Goal: Information Seeking & Learning: Learn about a topic

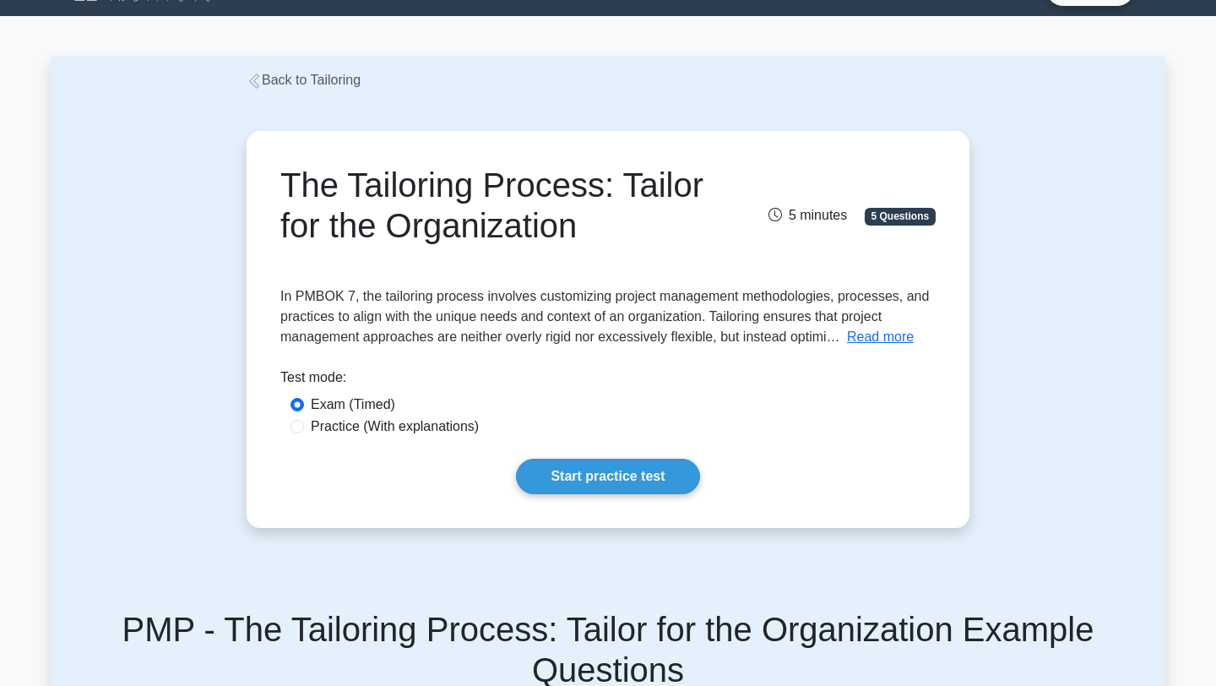
scroll to position [41, 0]
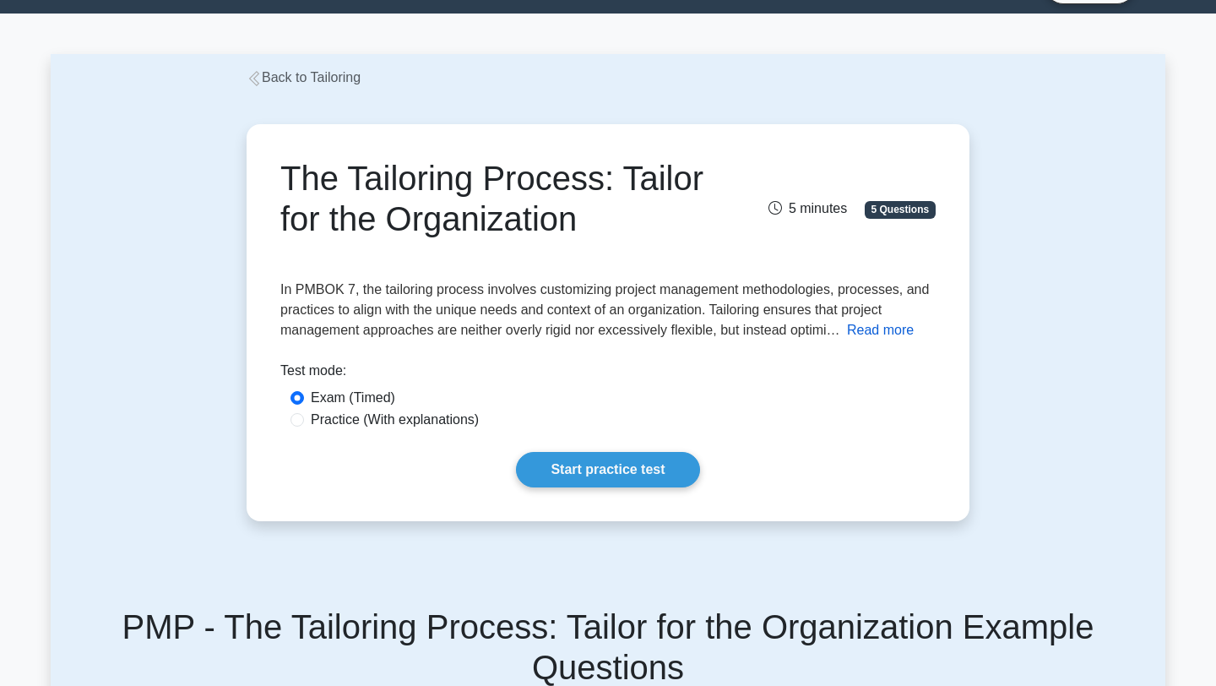
click at [869, 336] on button "Read more" at bounding box center [880, 330] width 67 height 20
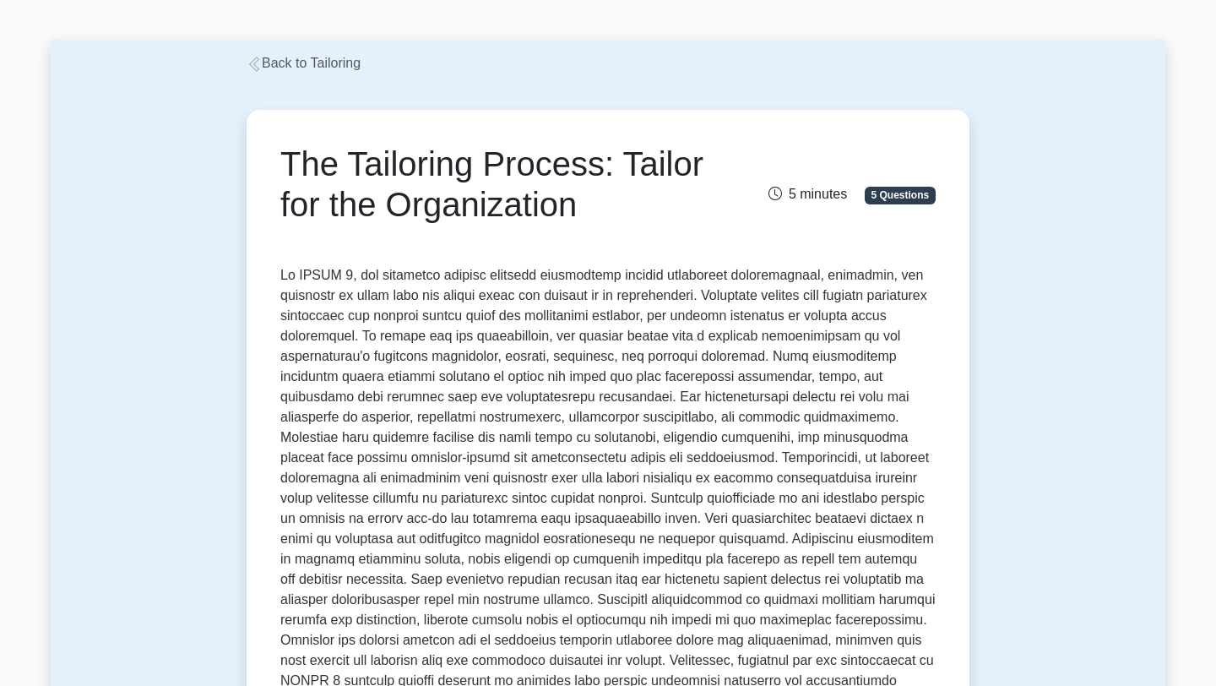
scroll to position [57, 0]
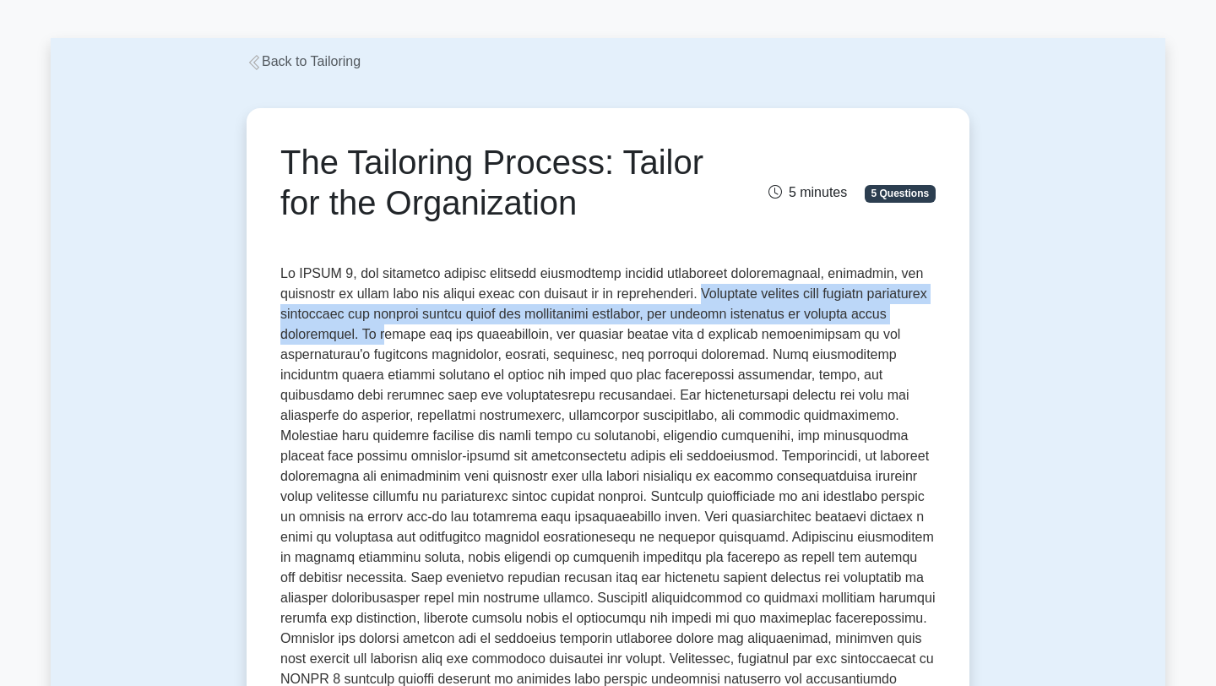
drag, startPoint x: 714, startPoint y: 292, endPoint x: 404, endPoint y: 332, distance: 313.2
click at [404, 332] on span at bounding box center [607, 496] width 654 height 460
drag, startPoint x: 714, startPoint y: 292, endPoint x: 380, endPoint y: 341, distance: 337.9
click at [380, 341] on span at bounding box center [607, 496] width 654 height 460
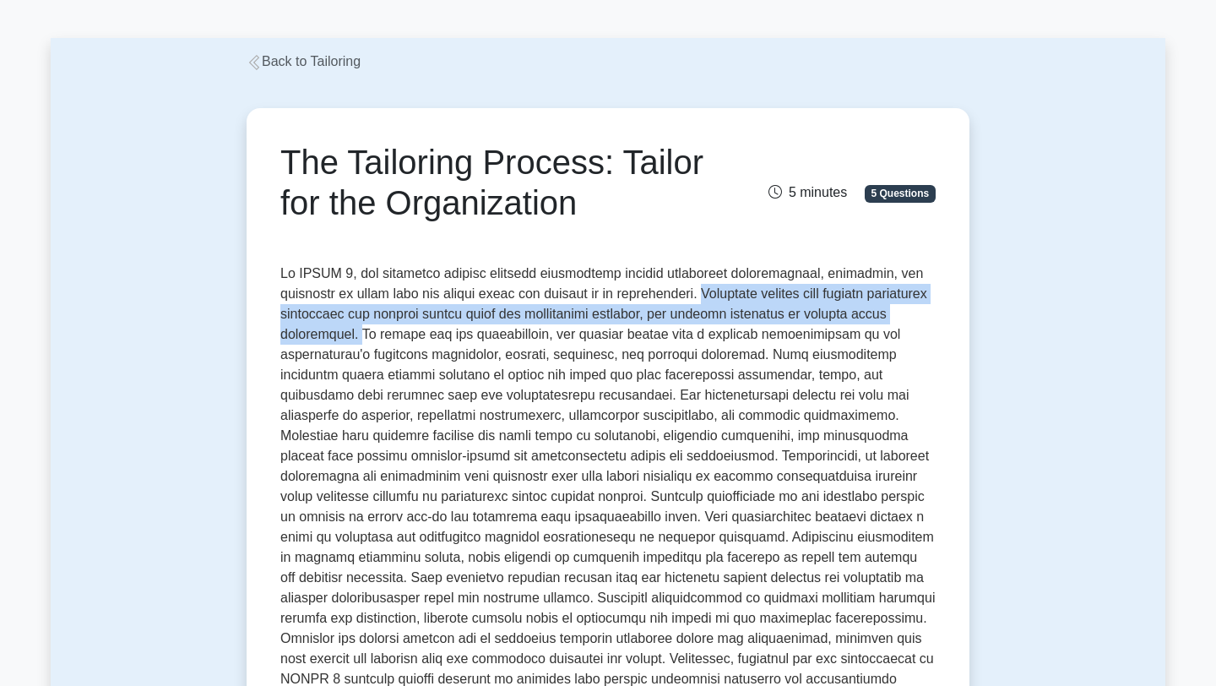
copy span "Tailoring ensures that project management approaches are neither overly rigid n…"
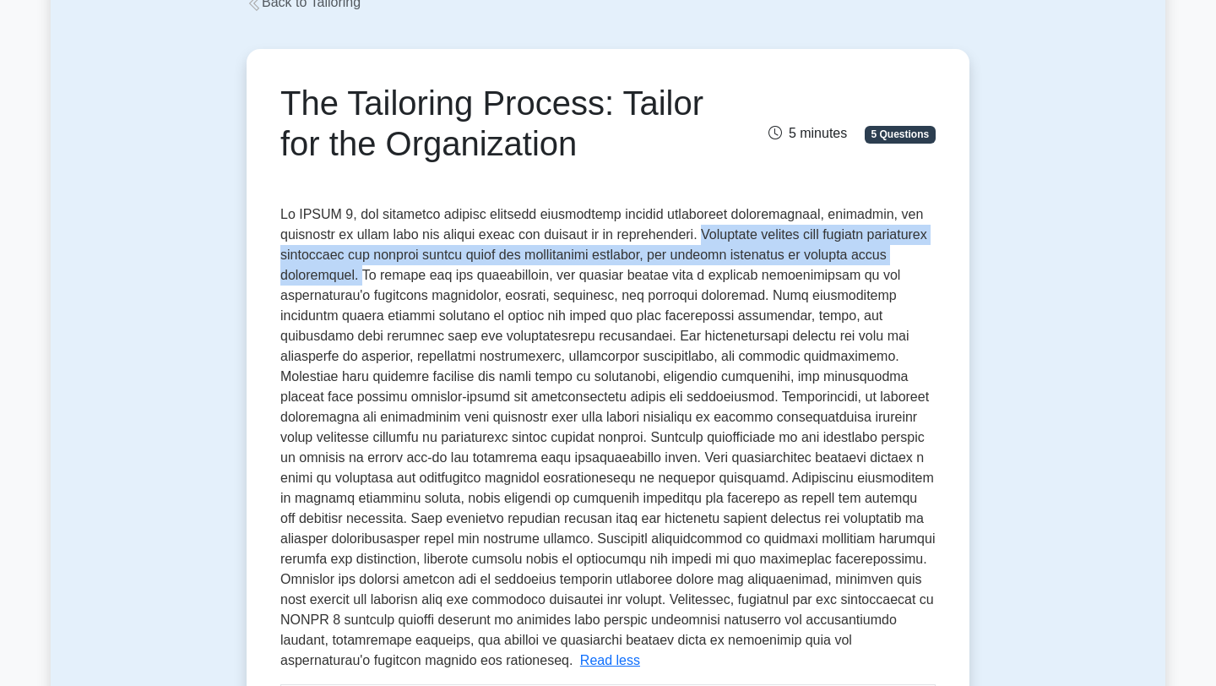
scroll to position [122, 0]
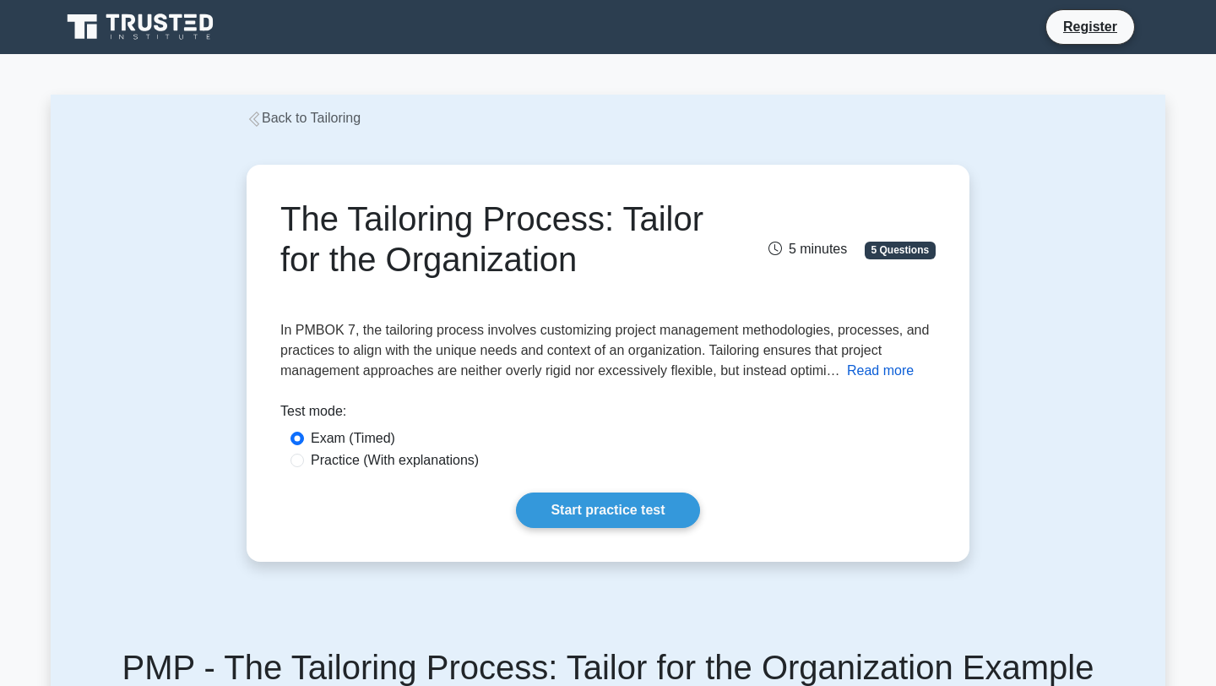
click at [877, 368] on button "Read more" at bounding box center [880, 371] width 67 height 20
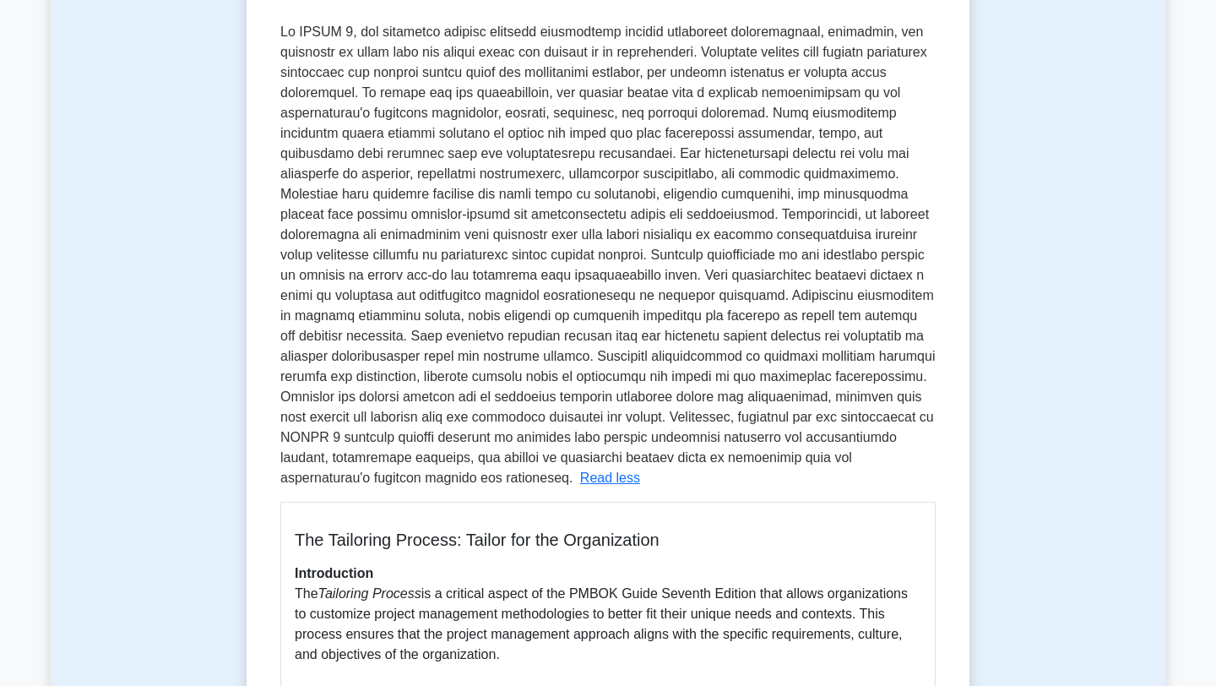
scroll to position [300, 0]
